Goal: Find specific page/section: Find specific page/section

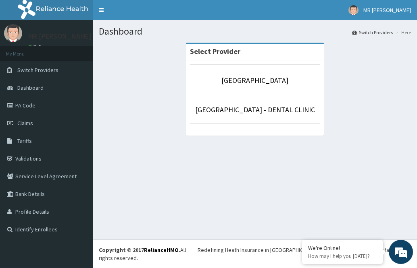
click at [226, 87] on li "[GEOGRAPHIC_DATA]" at bounding box center [255, 79] width 130 height 30
click at [37, 109] on link "PA Code" at bounding box center [46, 106] width 93 height 18
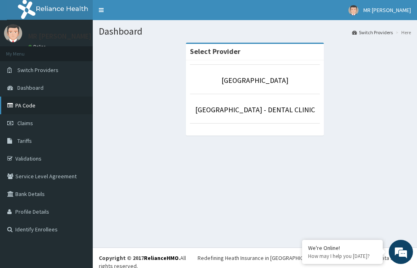
click at [26, 107] on link "PA Code" at bounding box center [46, 106] width 93 height 18
